Goal: Entertainment & Leisure: Consume media (video, audio)

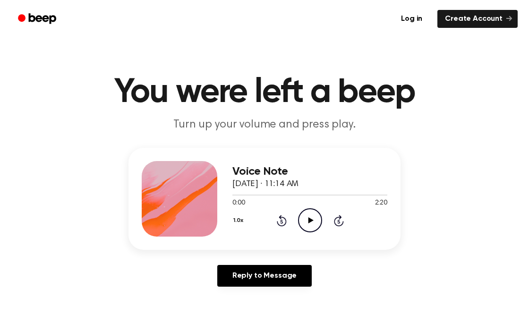
click at [309, 222] on icon at bounding box center [310, 220] width 5 height 6
click at [242, 219] on button "1.0x" at bounding box center [240, 221] width 14 height 16
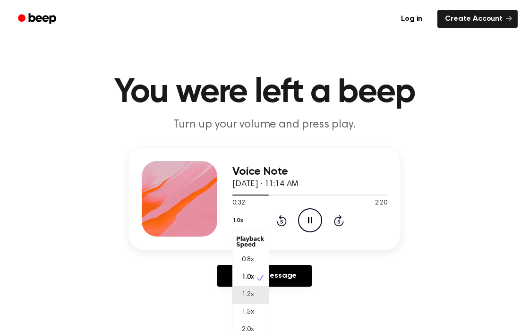
click at [257, 301] on div "1.2x" at bounding box center [251, 294] width 36 height 17
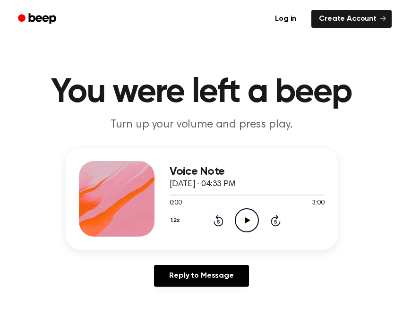
click at [243, 229] on icon "Play Audio" at bounding box center [247, 220] width 24 height 24
click at [250, 212] on icon "Play Audio" at bounding box center [247, 220] width 24 height 24
